Goal: Check status: Check status

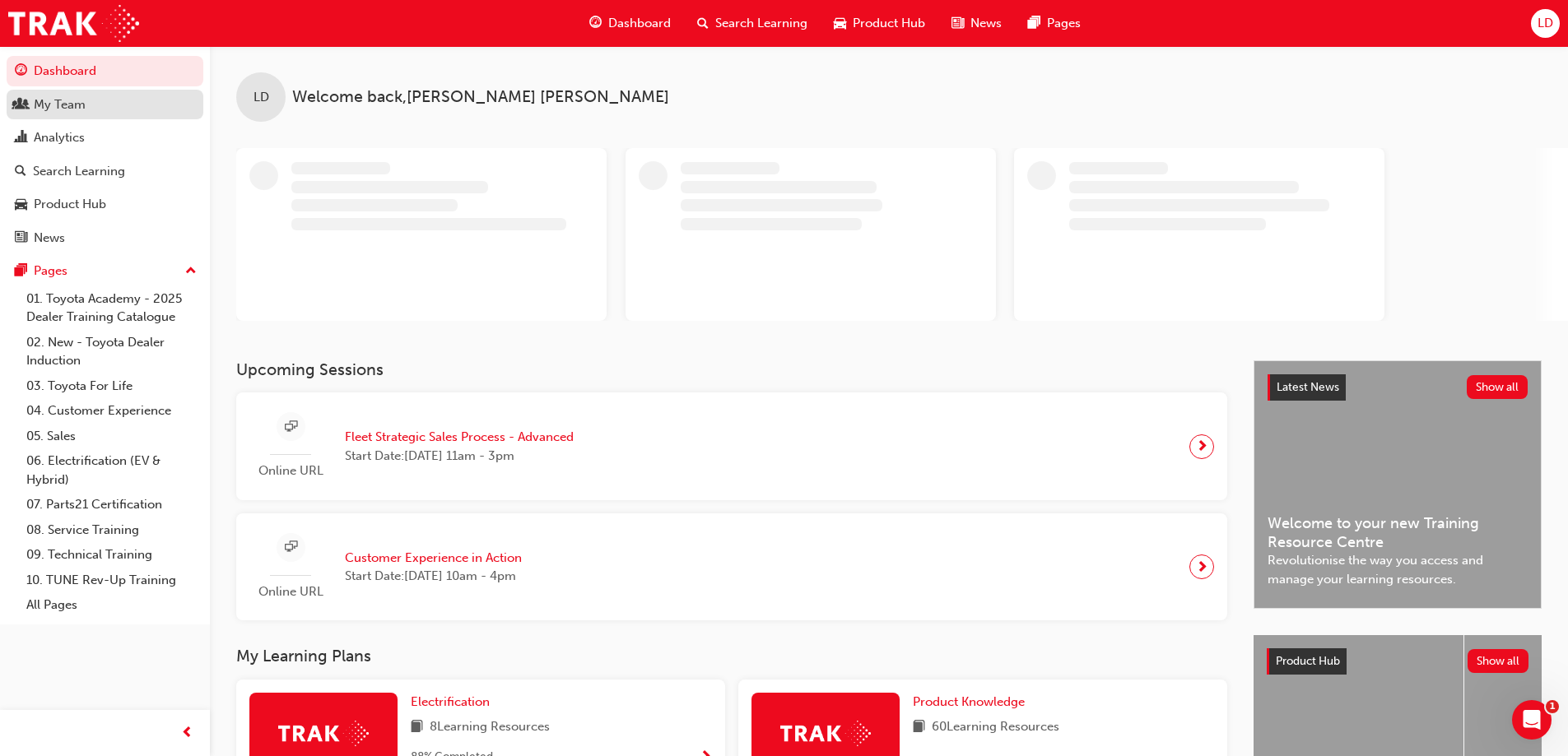
click at [65, 105] on div "My Team" at bounding box center [59, 105] width 52 height 19
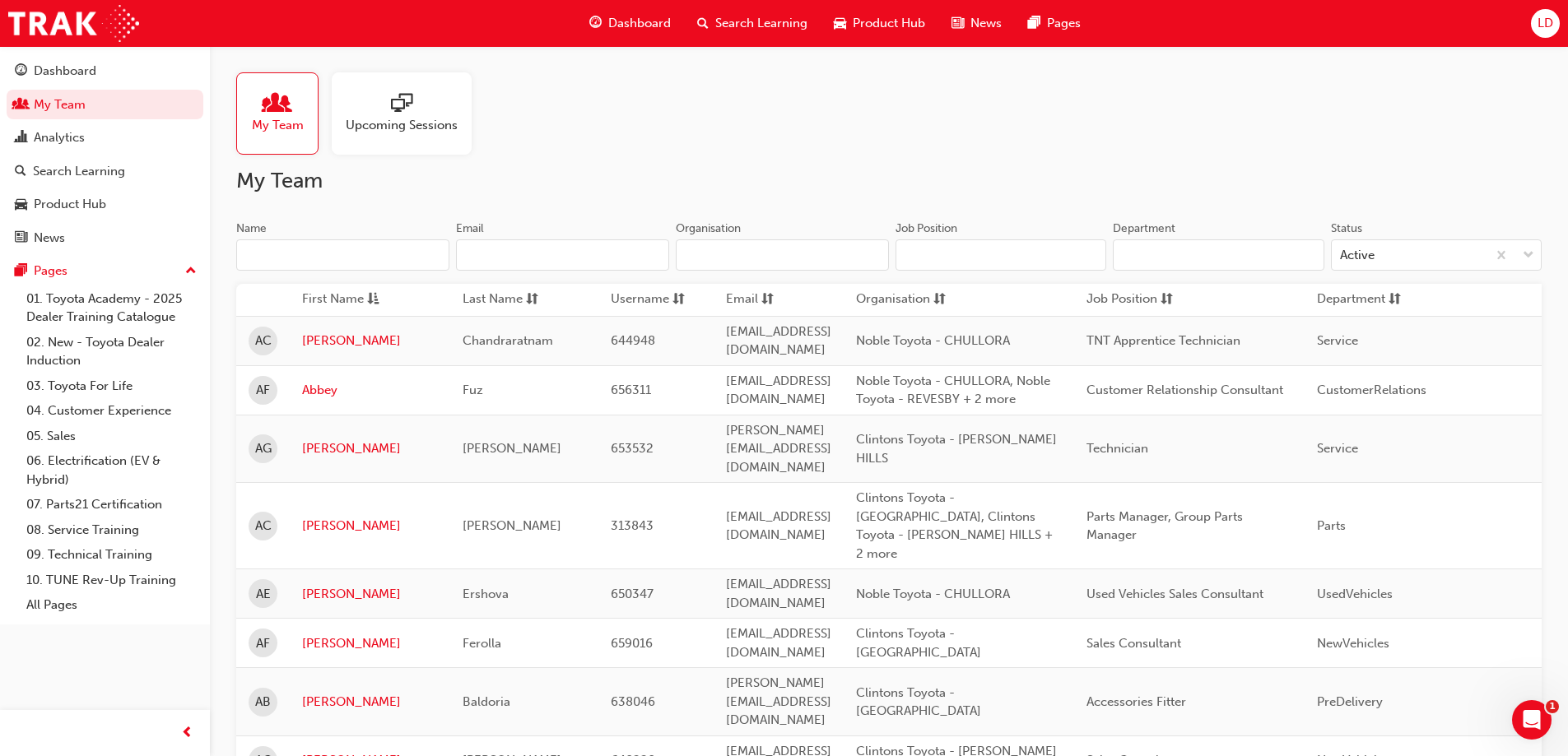
click at [304, 263] on input "Name" at bounding box center [342, 254] width 213 height 31
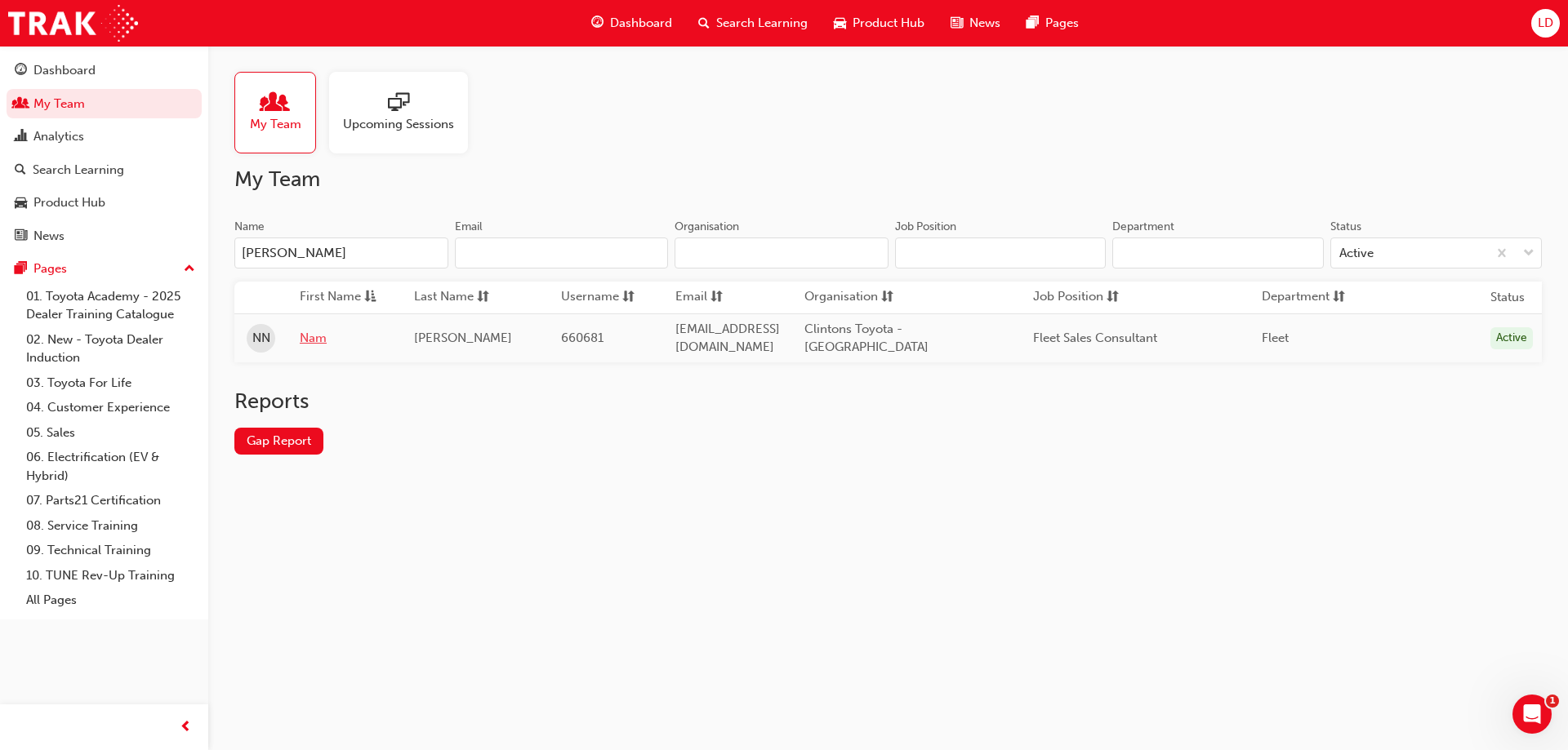
type input "[PERSON_NAME]"
click at [315, 337] on link "Nam" at bounding box center [344, 338] width 90 height 19
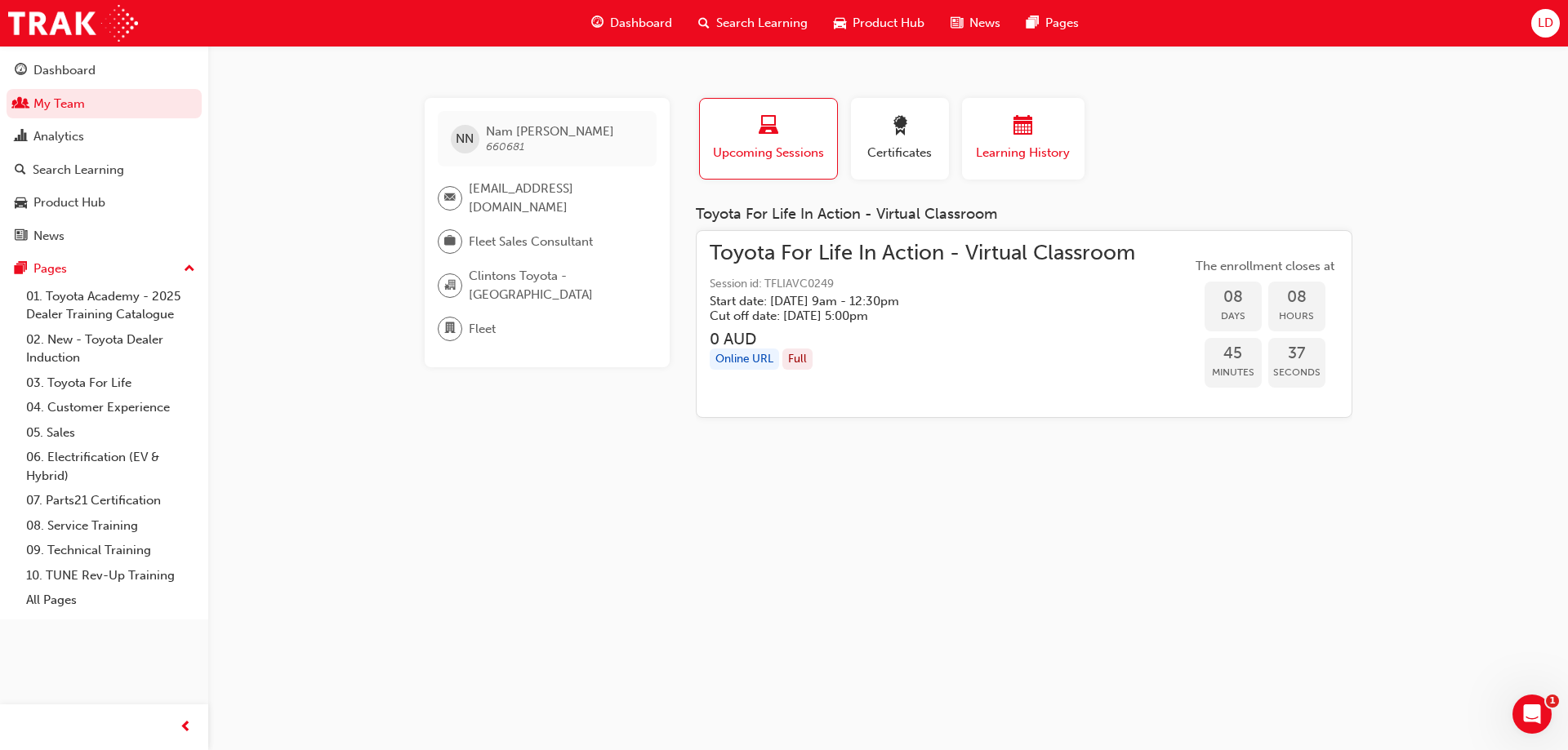
click at [998, 164] on button "Learning History" at bounding box center [1023, 139] width 123 height 81
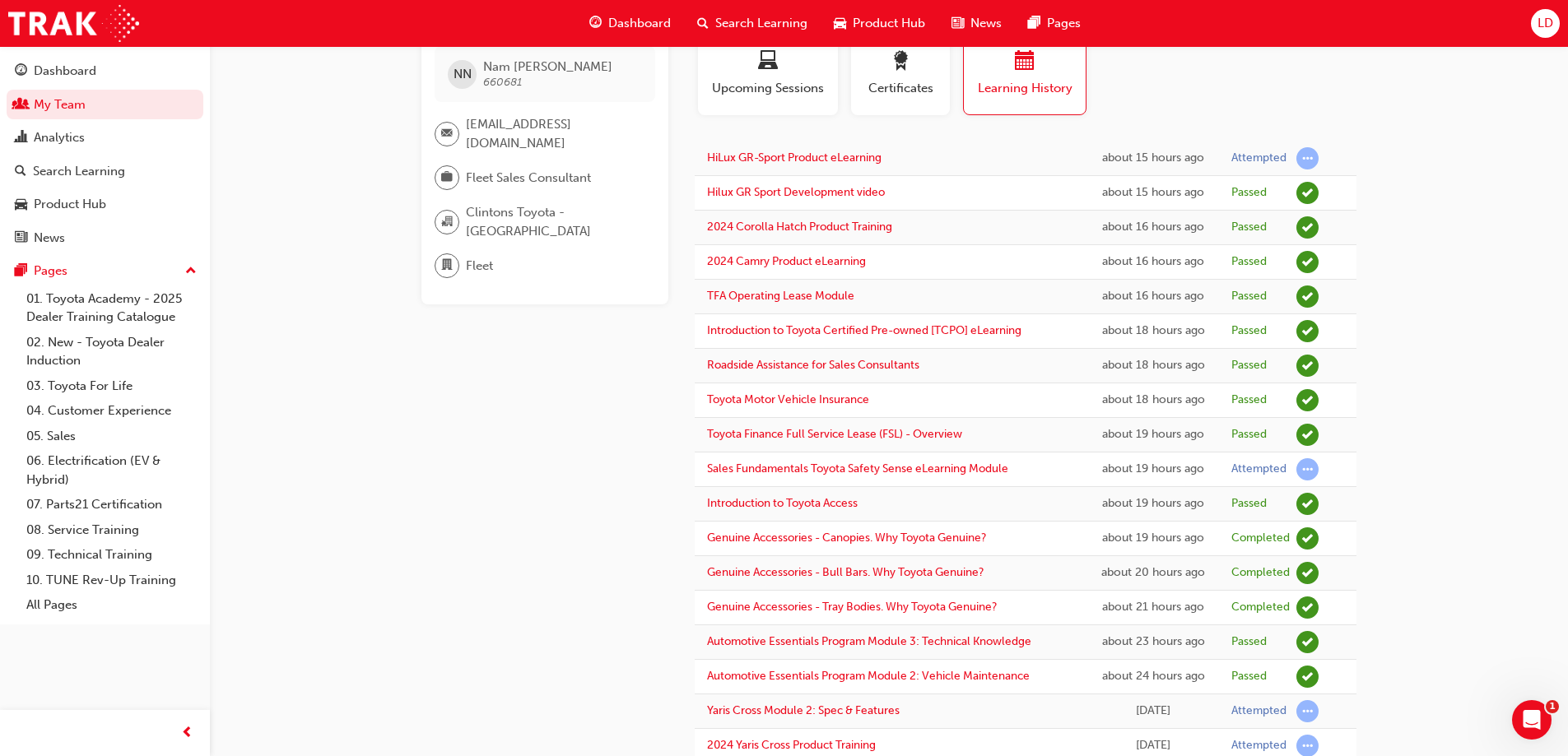
scroll to position [67, 0]
